Goal: Check status: Check status

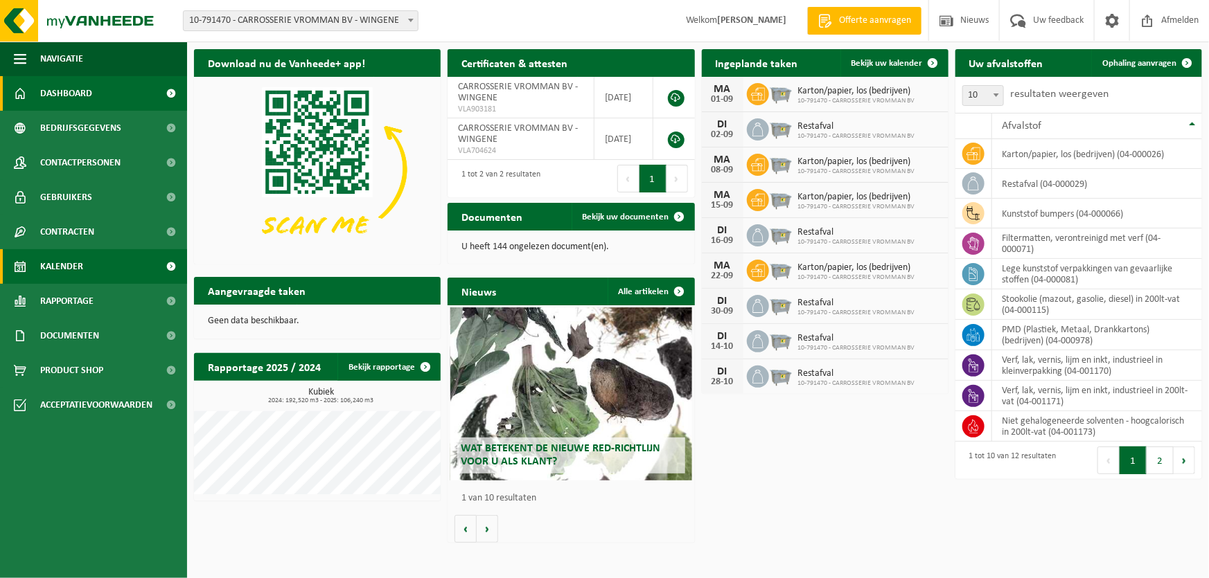
click at [94, 279] on link "Kalender" at bounding box center [93, 266] width 187 height 35
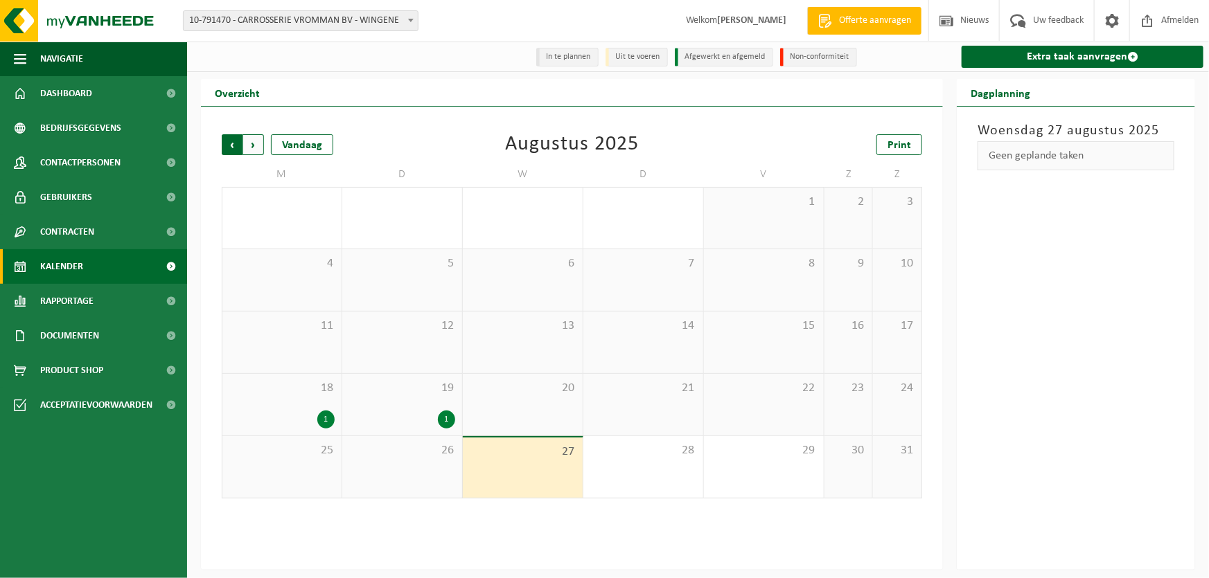
click at [255, 145] on span "Volgende" at bounding box center [253, 144] width 21 height 21
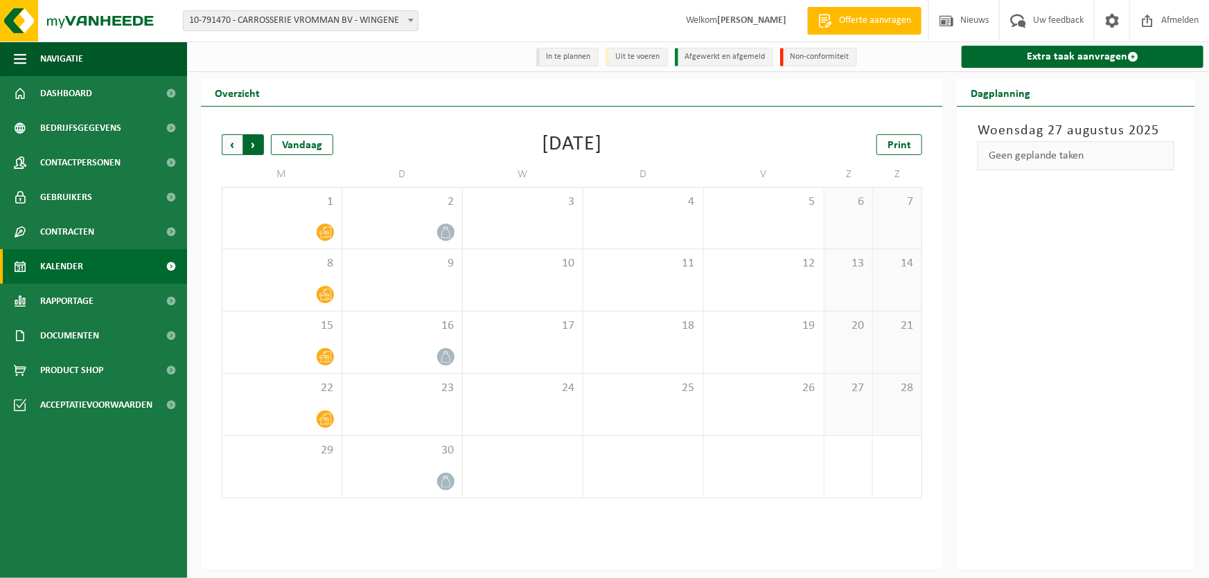
click at [237, 145] on span "Vorige" at bounding box center [232, 144] width 21 height 21
